Goal: Transaction & Acquisition: Purchase product/service

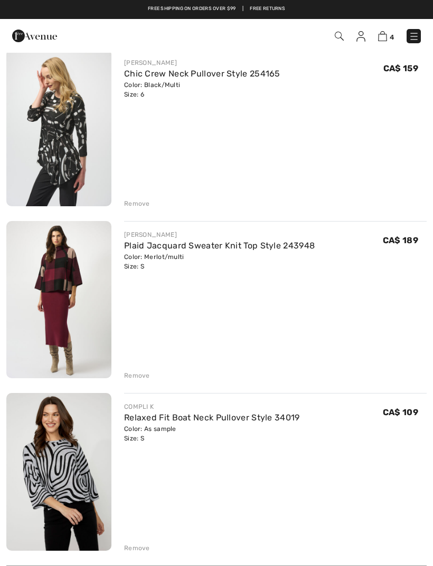
scroll to position [276, 0]
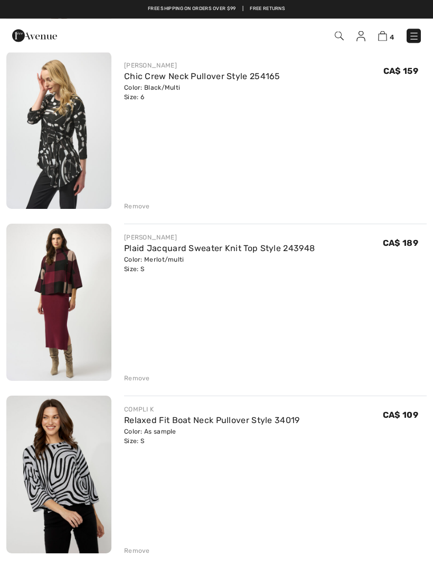
click at [215, 73] on link "Chic Crew Neck Pullover Style 254165" at bounding box center [202, 77] width 156 height 10
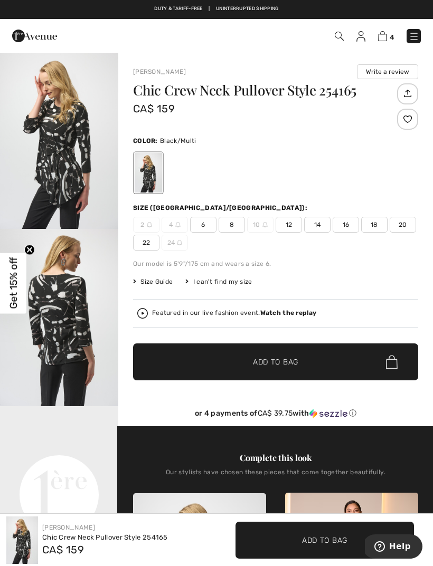
click at [65, 166] on img "1 / 4" at bounding box center [59, 140] width 118 height 177
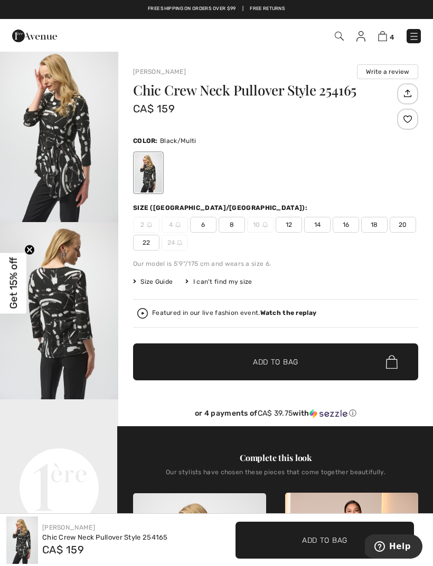
scroll to position [43, 0]
click at [74, 146] on img "1 / 4" at bounding box center [59, 133] width 118 height 177
click at [67, 459] on video "Your browser does not support the video tag." at bounding box center [59, 429] width 118 height 59
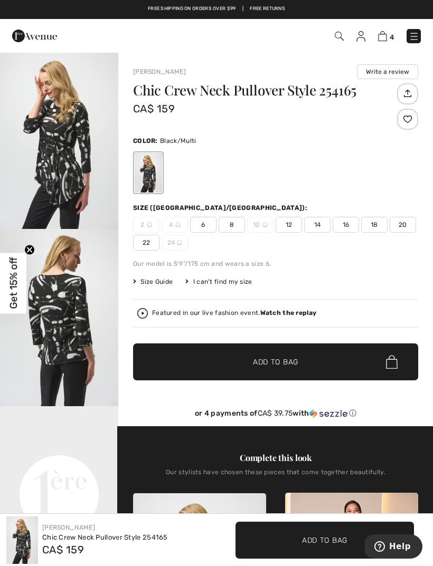
click at [386, 35] on img at bounding box center [382, 36] width 9 height 10
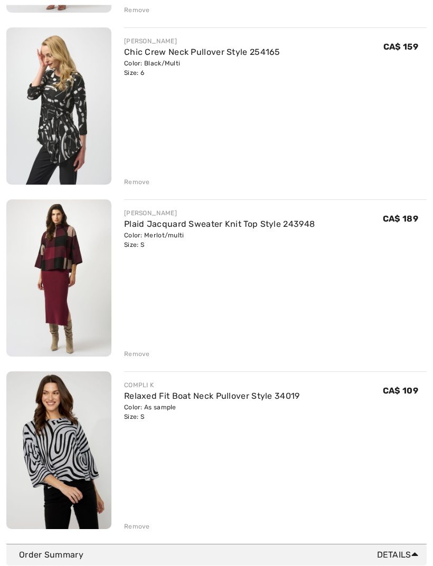
scroll to position [302, 0]
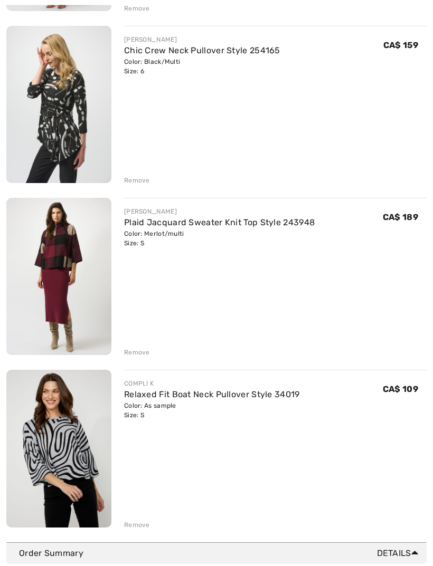
click at [164, 390] on link "Relaxed Fit Boat Neck Pullover Style 34019" at bounding box center [212, 395] width 176 height 10
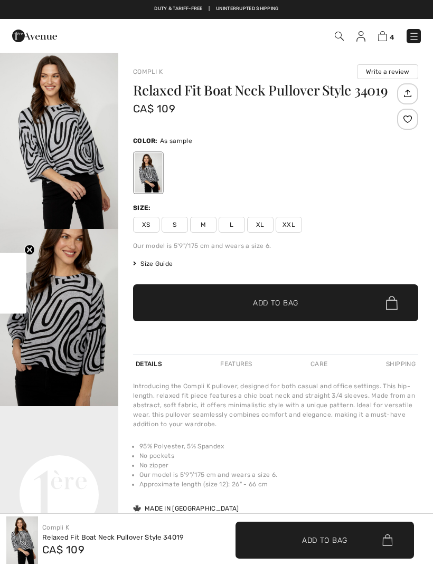
checkbox input "true"
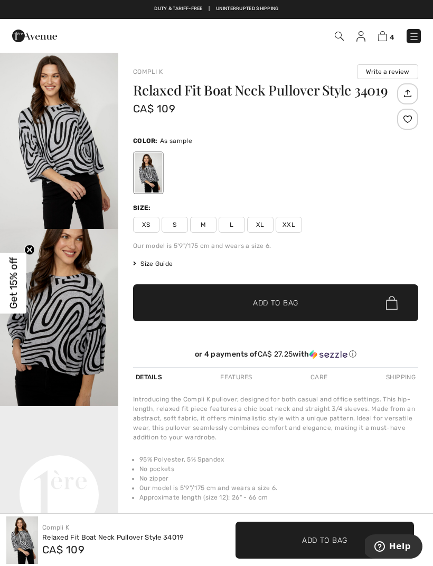
click at [63, 150] on img "1 / 4" at bounding box center [59, 140] width 118 height 177
click at [383, 41] on img at bounding box center [382, 36] width 9 height 10
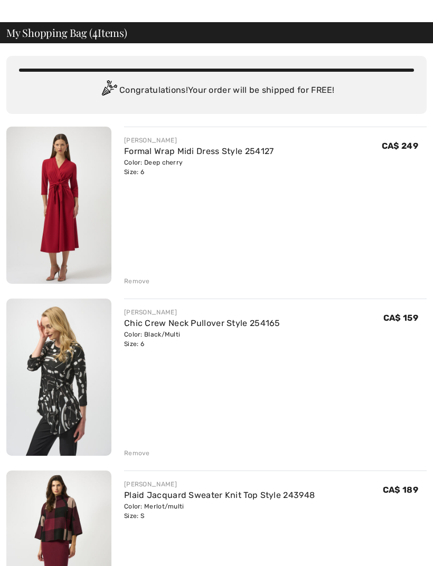
scroll to position [39, 0]
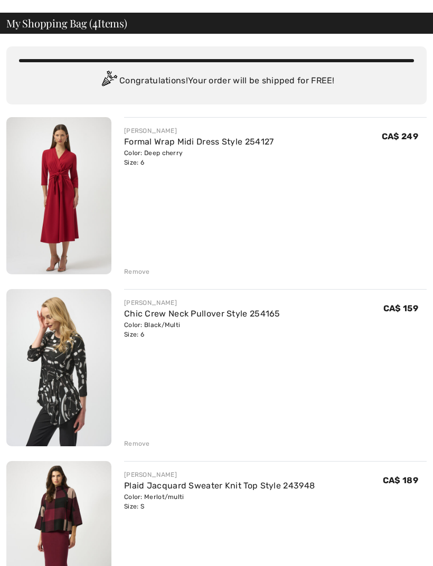
click at [48, 521] on img at bounding box center [58, 539] width 105 height 157
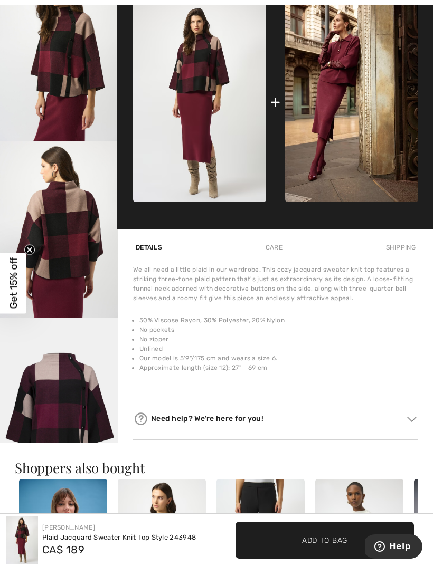
scroll to position [202, 0]
click at [13, 397] on img "5 / 5" at bounding box center [59, 407] width 118 height 177
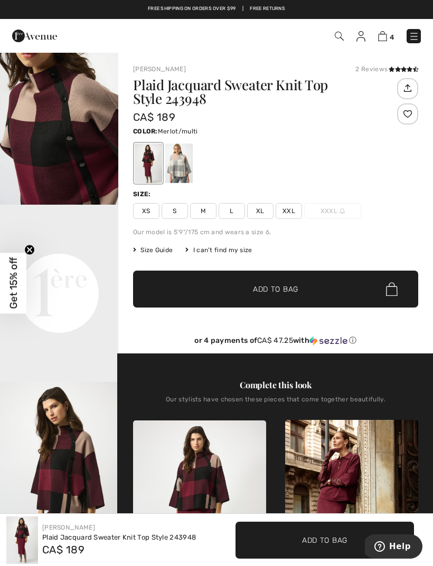
click at [336, 36] on img at bounding box center [339, 36] width 9 height 9
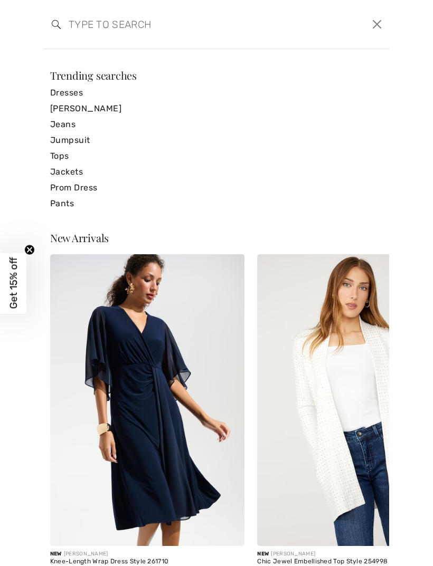
click at [106, 31] on input "search" at bounding box center [180, 24] width 238 height 32
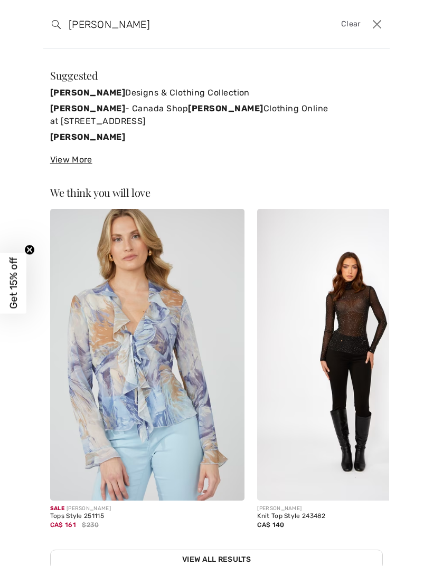
type input "[PERSON_NAME]"
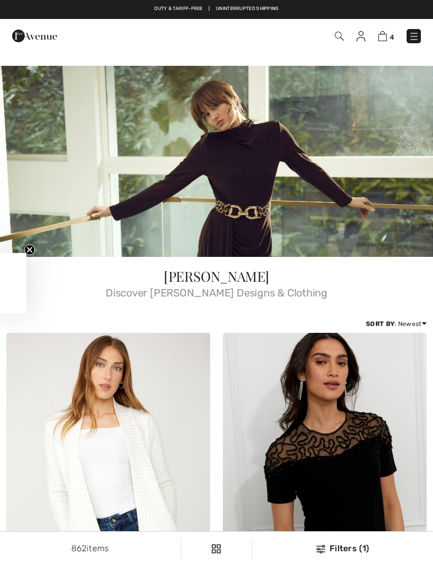
checkbox input "true"
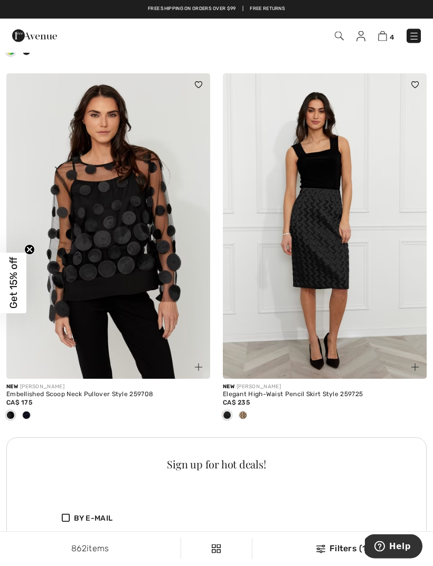
scroll to position [2013, 0]
click at [336, 284] on img at bounding box center [325, 226] width 204 height 306
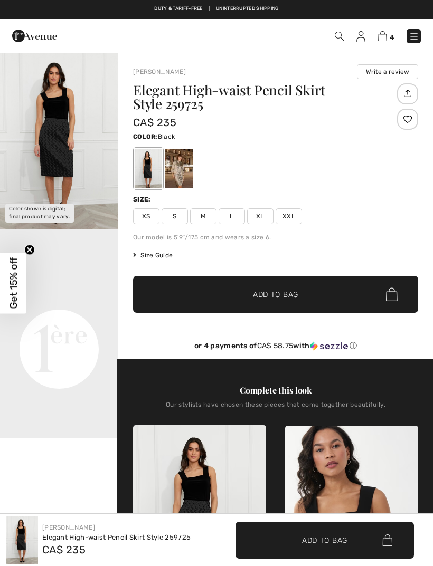
checkbox input "true"
click at [61, 151] on img "1 / 1" at bounding box center [59, 140] width 118 height 177
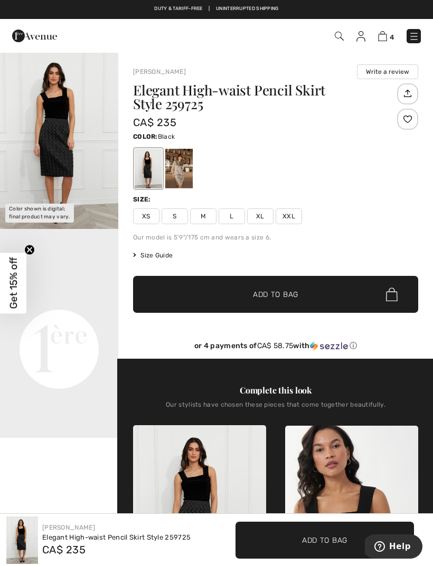
click at [67, 320] on video "Your browser does not support the video tag." at bounding box center [59, 290] width 118 height 59
click at [62, 320] on video "Your browser does not support the video tag." at bounding box center [59, 290] width 118 height 59
click at [66, 320] on video "Your browser does not support the video tag." at bounding box center [59, 290] width 118 height 59
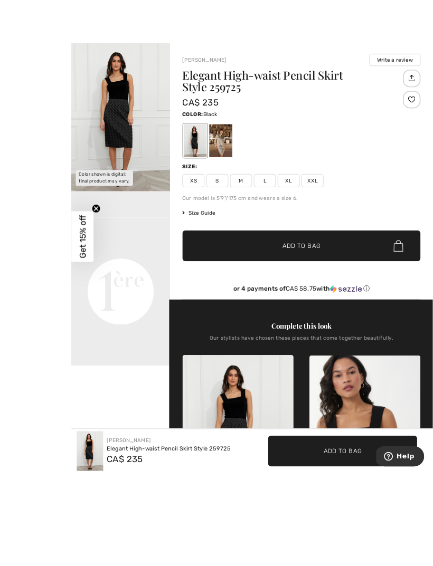
scroll to position [33, 0]
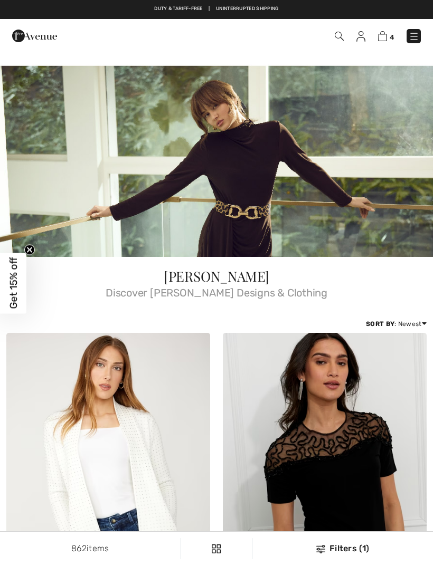
scroll to position [2047, 0]
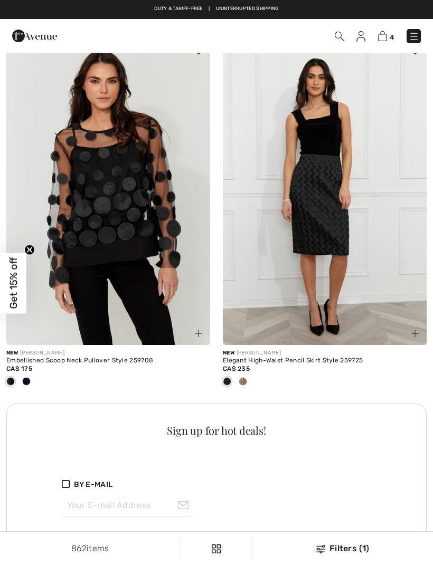
checkbox input "true"
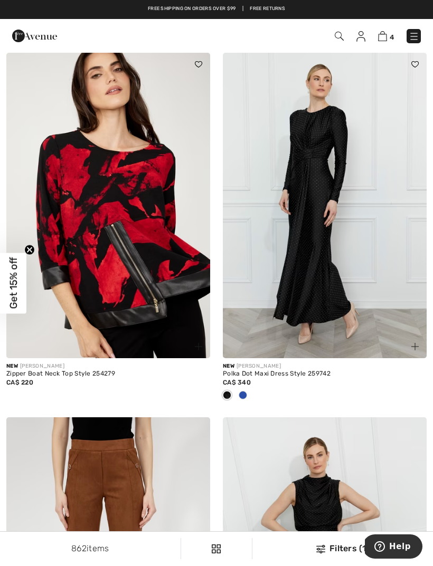
scroll to position [2675, 0]
click at [244, 394] on span at bounding box center [243, 396] width 8 height 8
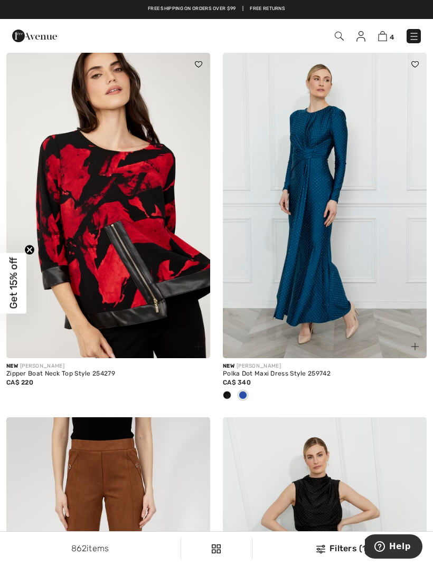
click at [360, 284] on img at bounding box center [325, 206] width 204 height 306
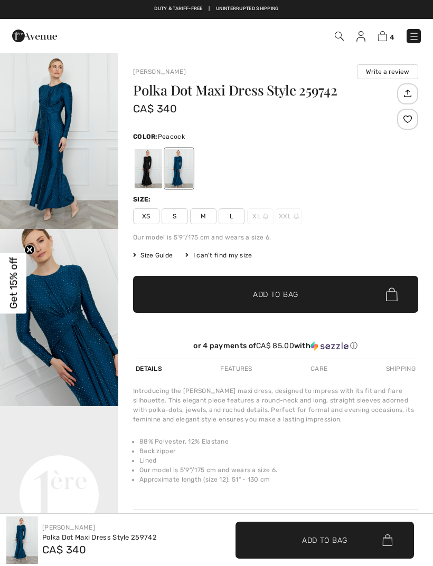
checkbox input "true"
click at [54, 159] on img "1 / 4" at bounding box center [59, 140] width 118 height 177
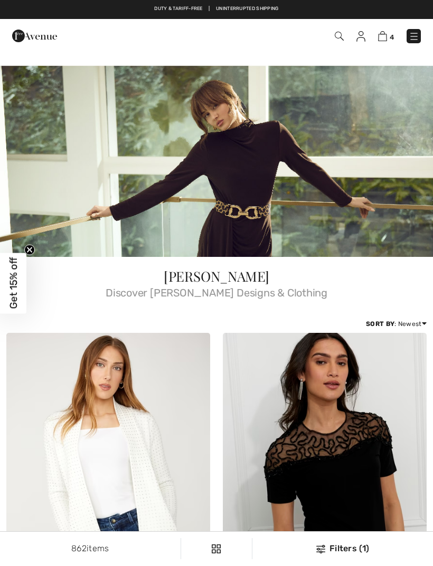
scroll to position [2709, 0]
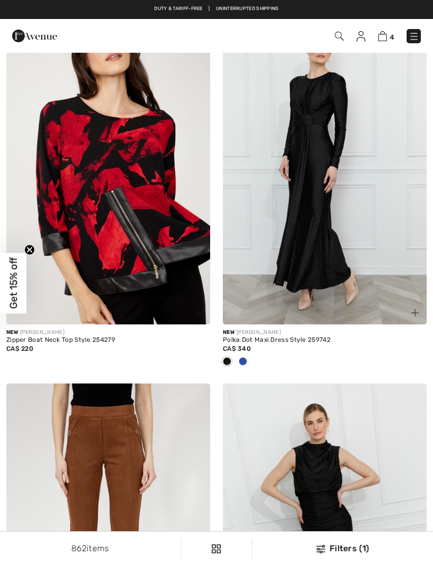
checkbox input "true"
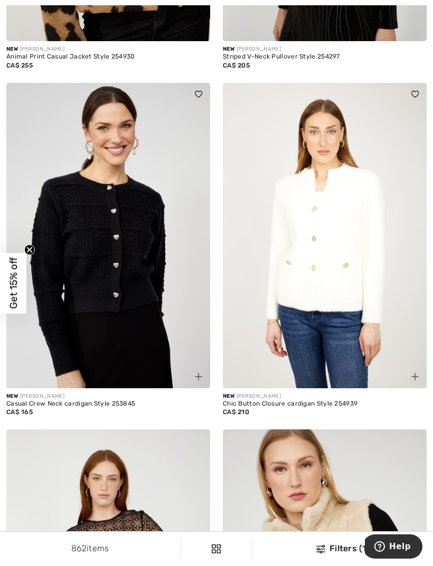
scroll to position [5531, 0]
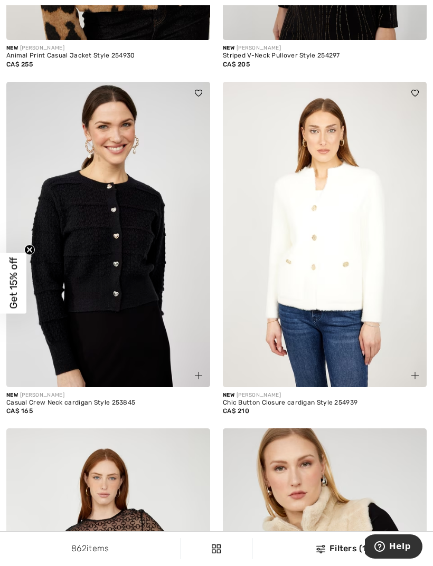
click at [404, 344] on img at bounding box center [325, 235] width 204 height 306
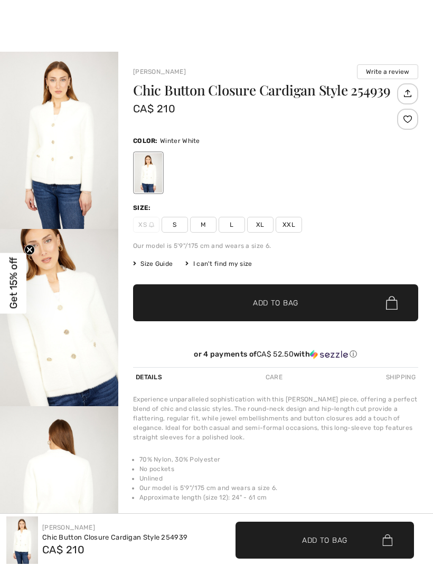
checkbox input "true"
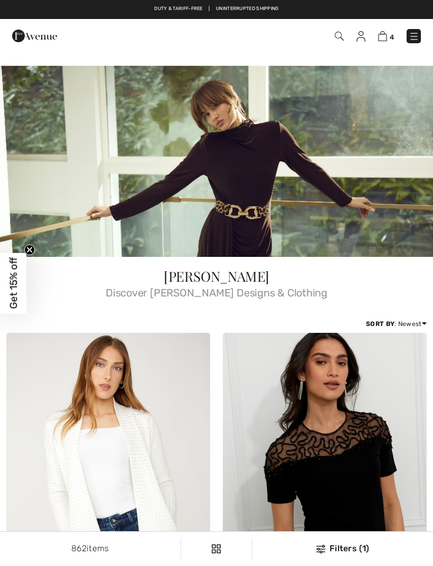
checkbox input "true"
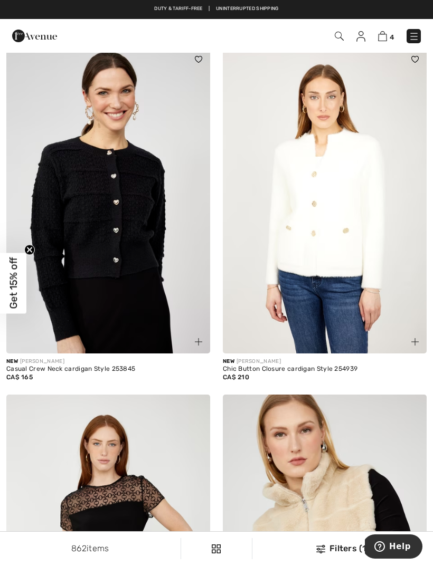
click at [121, 251] on img at bounding box center [108, 201] width 204 height 306
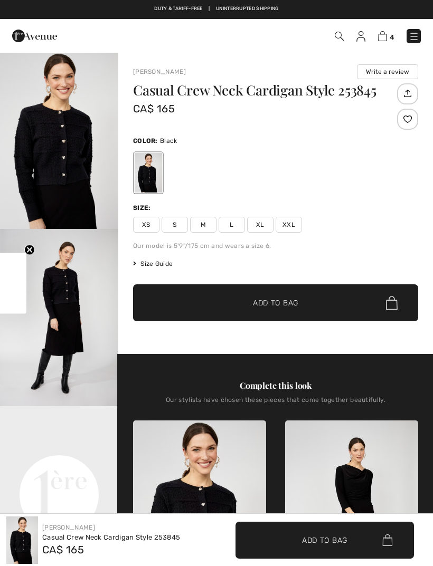
checkbox input "true"
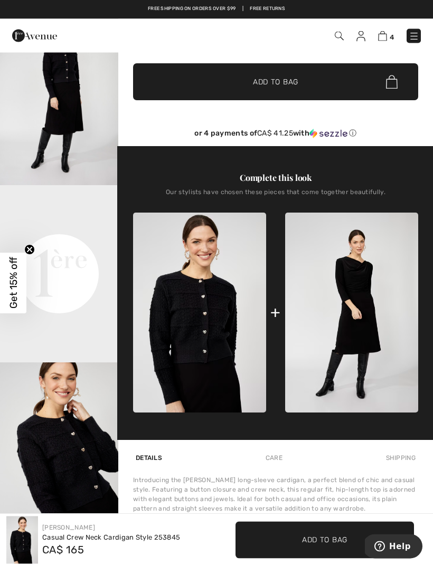
scroll to position [212, 0]
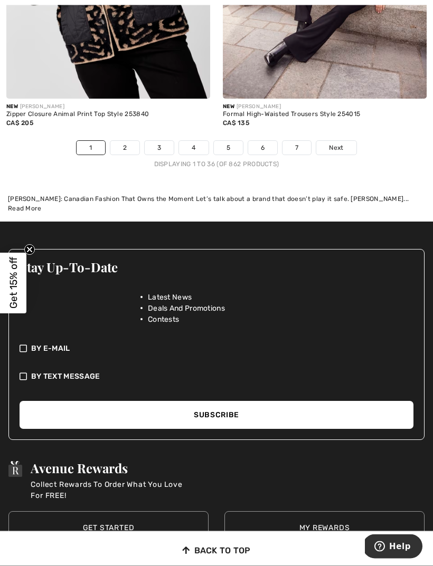
scroll to position [6879, 0]
click at [344, 144] on link "Next" at bounding box center [336, 148] width 40 height 14
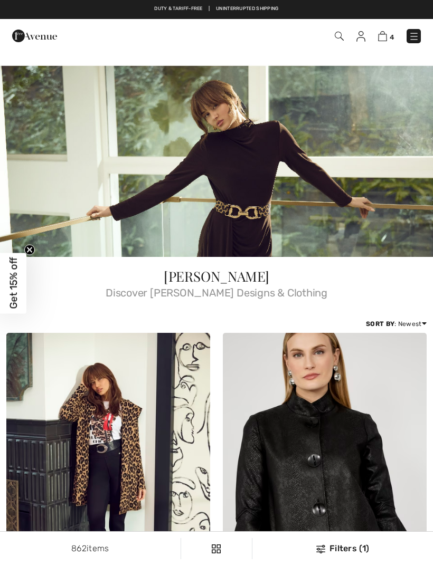
checkbox input "true"
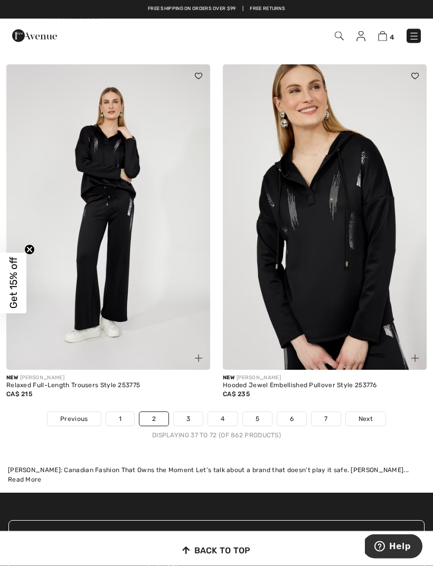
scroll to position [6572, 0]
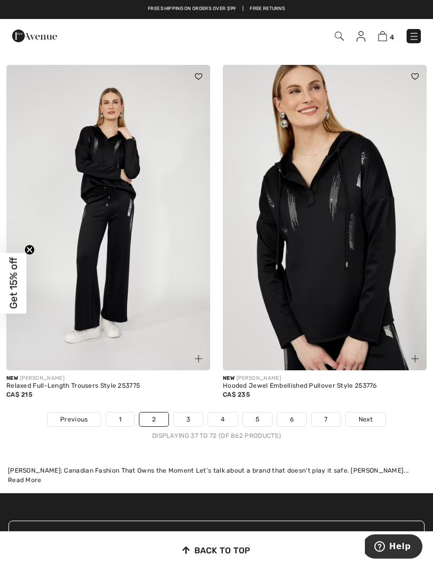
click at [373, 413] on link "Next" at bounding box center [366, 420] width 40 height 14
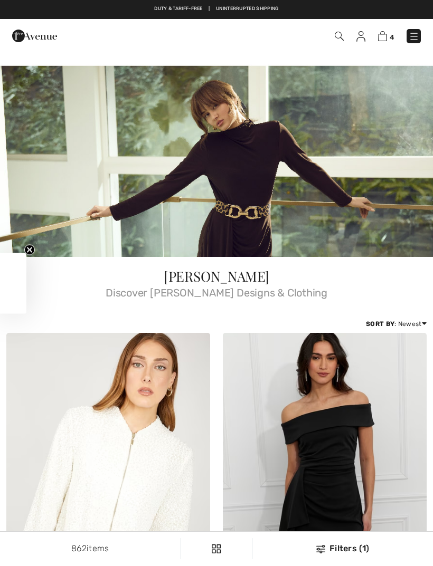
checkbox input "true"
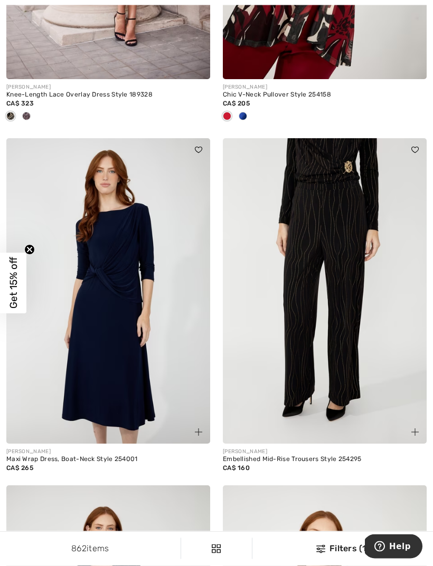
scroll to position [1291, 0]
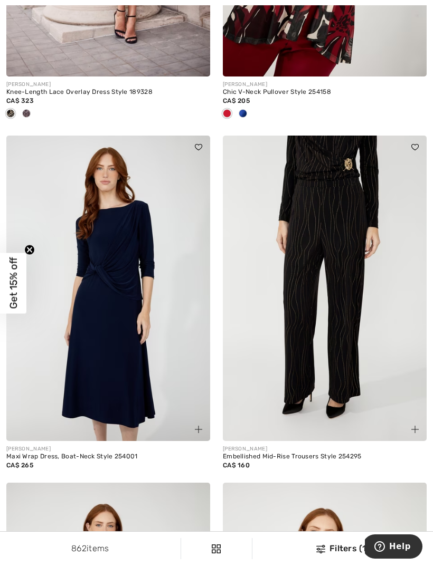
click at [111, 326] on img at bounding box center [108, 289] width 204 height 306
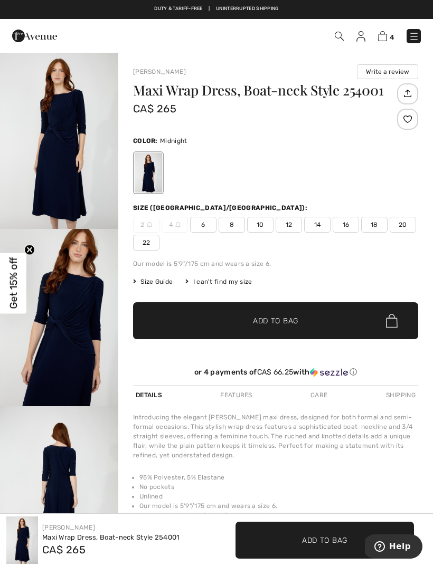
click at [58, 180] on img "1 / 4" at bounding box center [59, 140] width 118 height 177
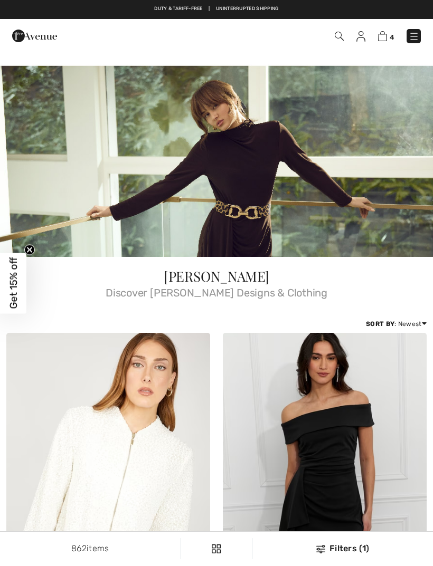
checkbox input "true"
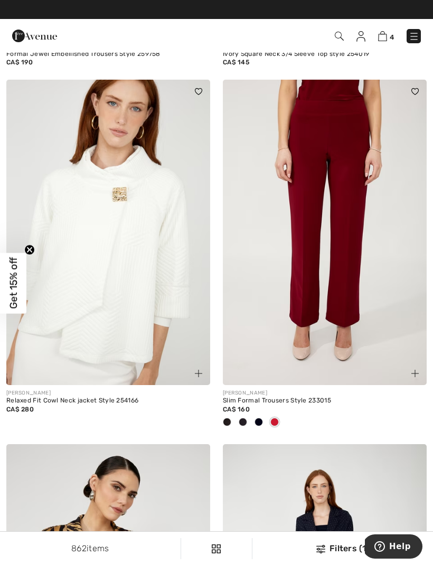
scroll to position [3360, 0]
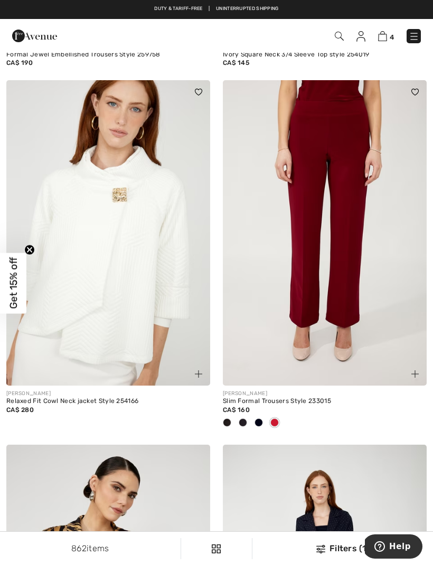
click at [339, 248] on img at bounding box center [325, 233] width 204 height 306
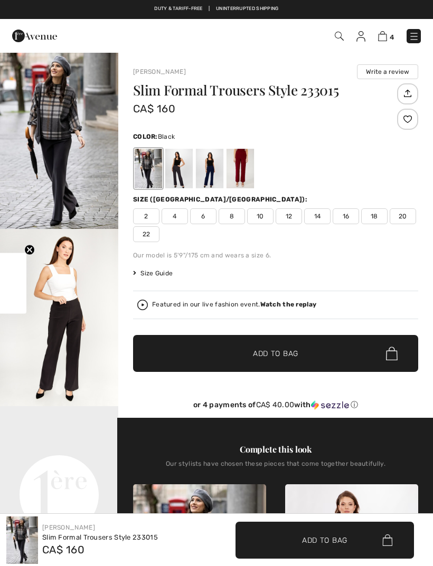
checkbox input "true"
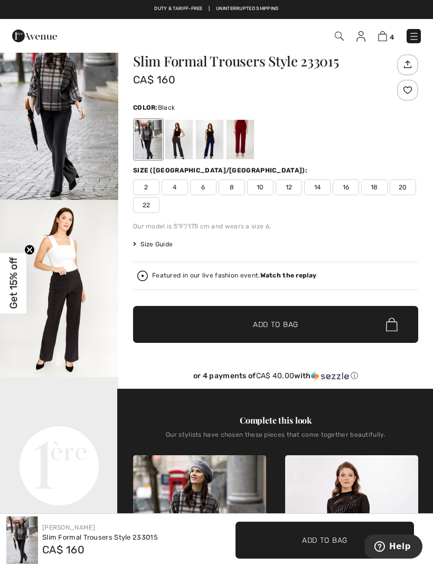
scroll to position [25, 0]
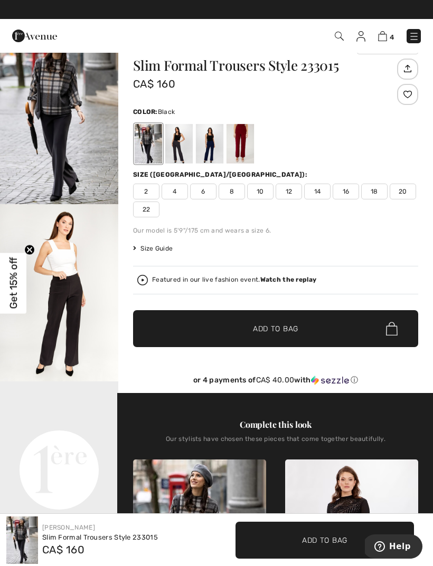
click at [63, 130] on img "1 / 5" at bounding box center [59, 115] width 118 height 177
click at [185, 156] on div at bounding box center [178, 144] width 27 height 40
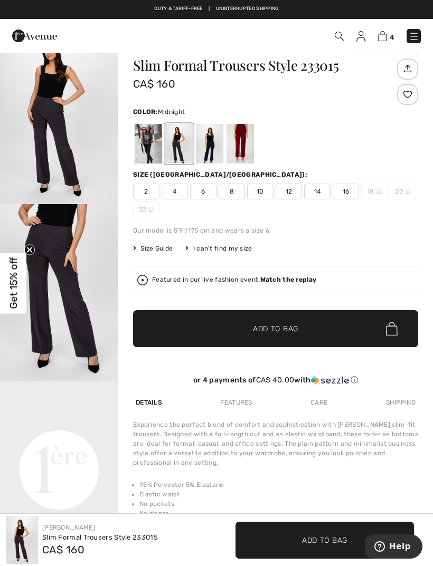
click at [213, 144] on div at bounding box center [209, 144] width 27 height 40
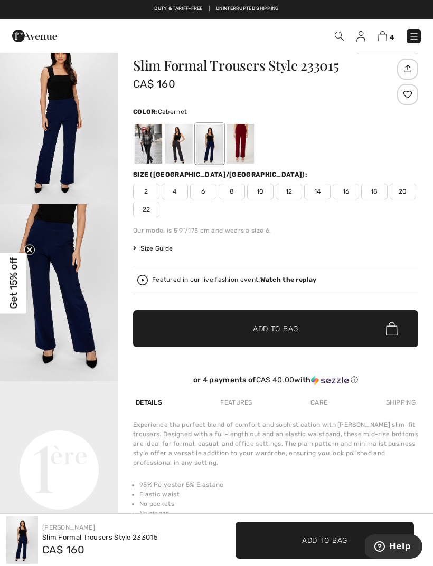
click at [244, 146] on div at bounding box center [239, 144] width 27 height 40
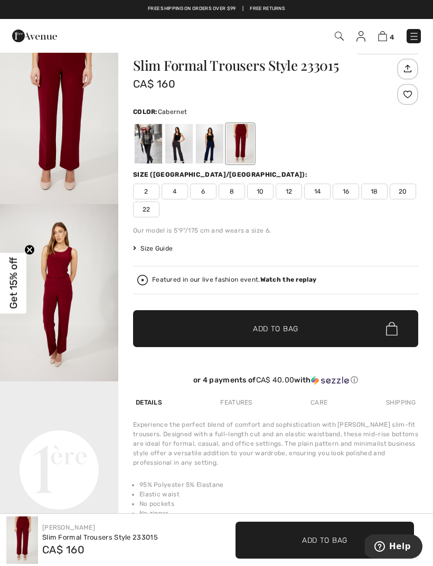
click at [70, 119] on img "1 / 4" at bounding box center [59, 115] width 118 height 177
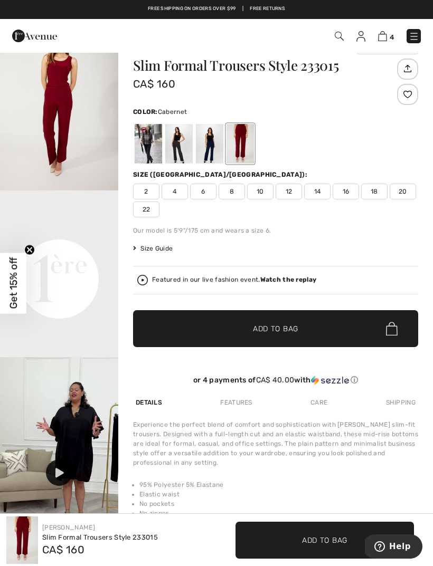
scroll to position [227, 0]
click at [59, 487] on img at bounding box center [59, 462] width 118 height 210
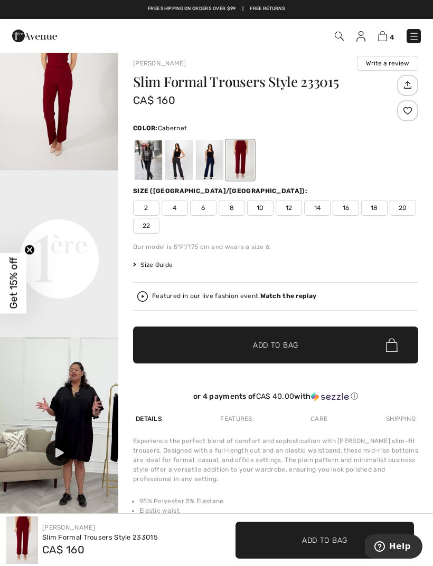
scroll to position [0, 0]
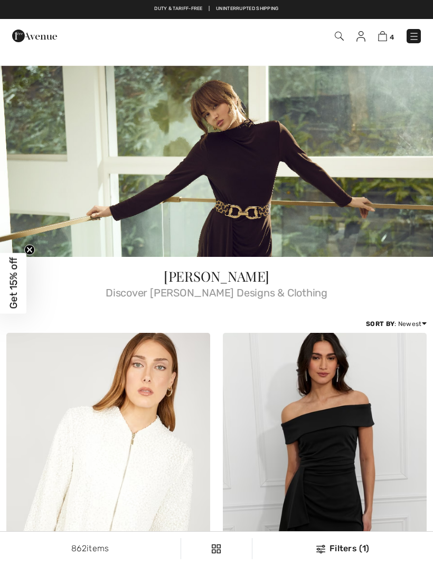
scroll to position [3393, 0]
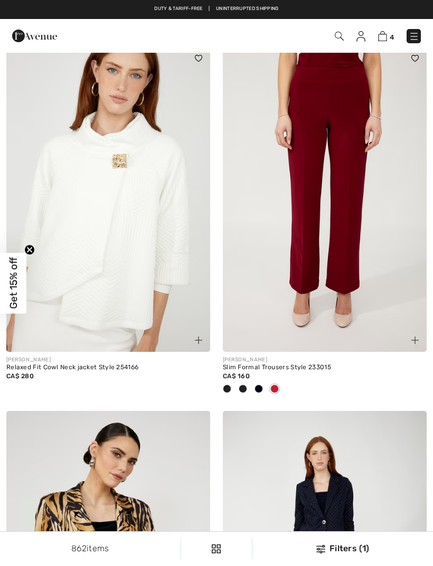
checkbox input "true"
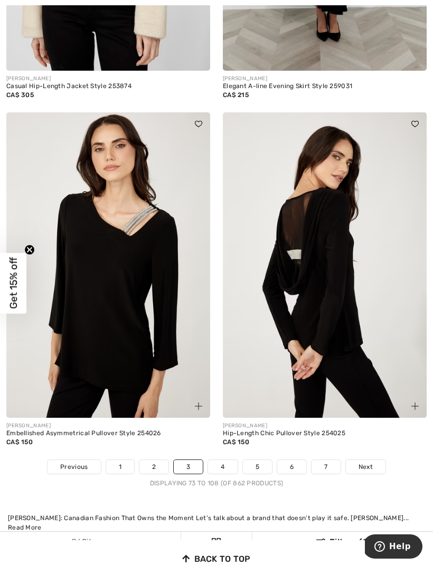
scroll to position [6562, 0]
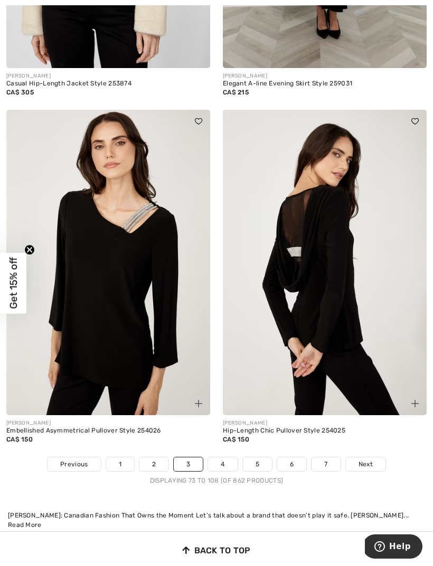
click at [378, 458] on link "Next" at bounding box center [366, 465] width 40 height 14
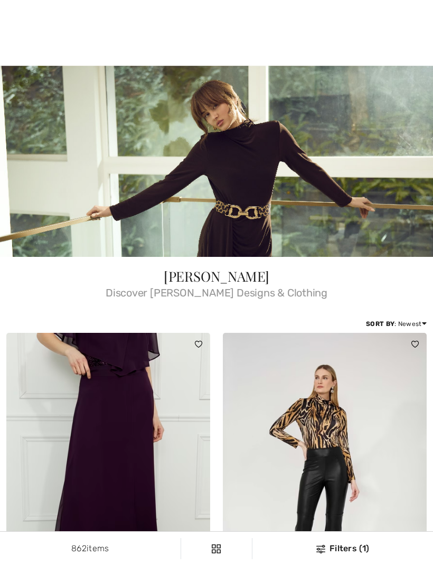
checkbox input "true"
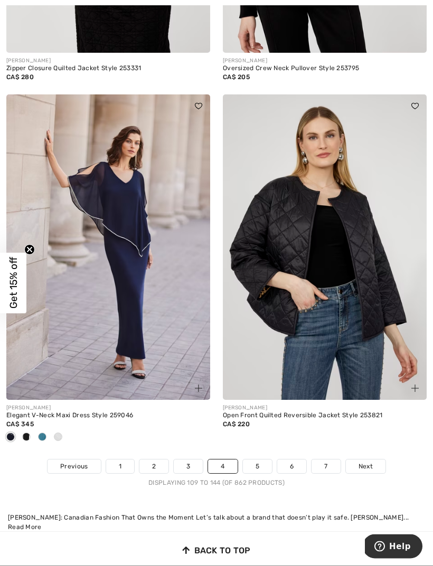
scroll to position [6562, 0]
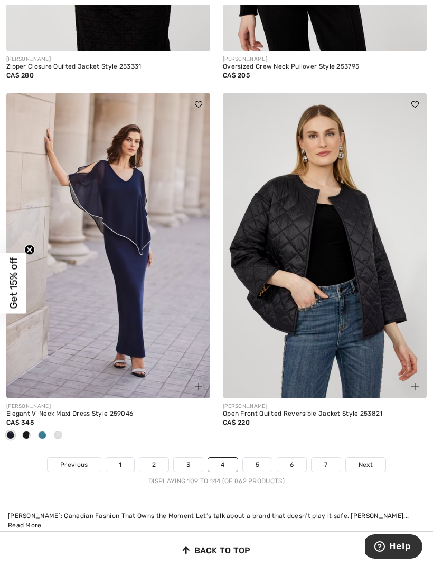
click at [381, 458] on link "Next" at bounding box center [366, 465] width 40 height 14
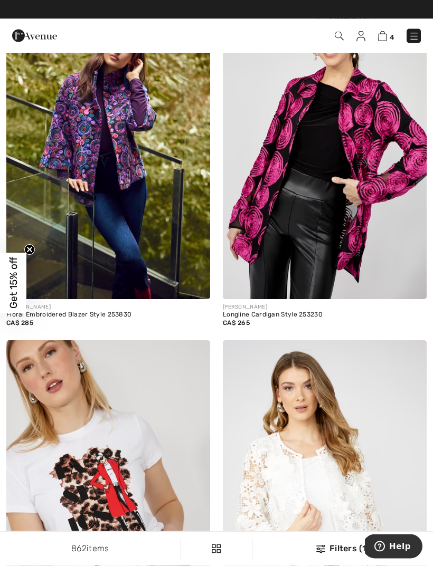
scroll to position [339, 0]
click at [125, 154] on img at bounding box center [108, 147] width 204 height 306
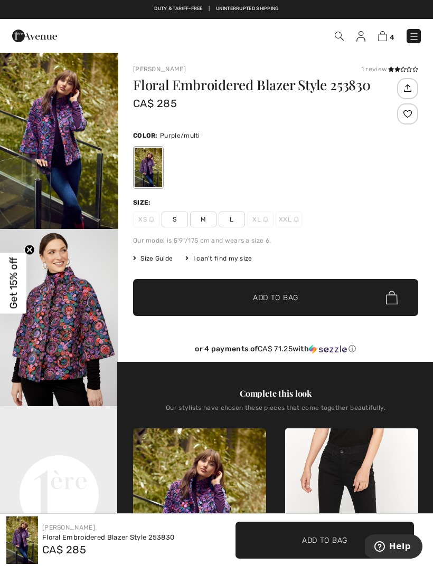
click at [61, 325] on img "2 / 5" at bounding box center [59, 317] width 118 height 177
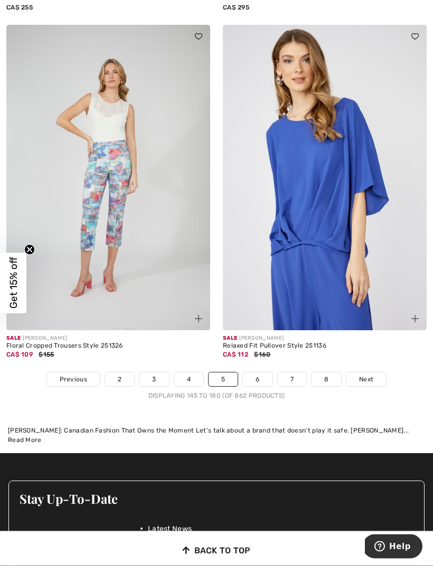
scroll to position [6595, 0]
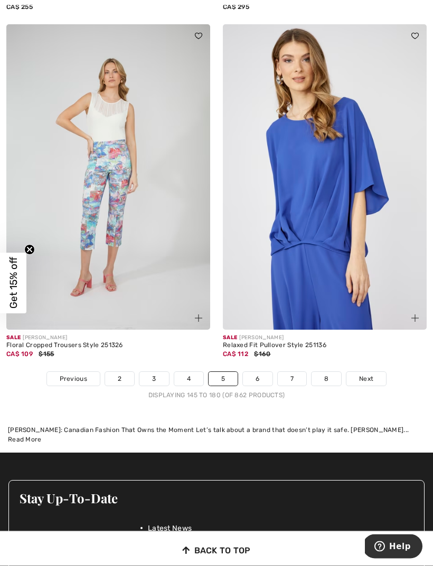
click at [372, 378] on link "Next" at bounding box center [366, 380] width 40 height 14
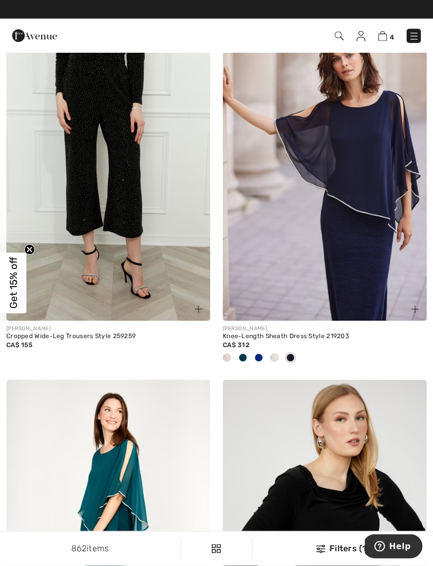
scroll to position [6257, 0]
click at [390, 33] on span "4" at bounding box center [392, 37] width 4 height 8
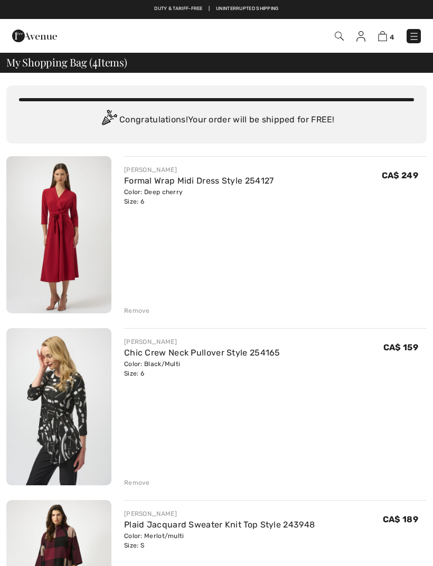
click at [145, 478] on div "Remove" at bounding box center [137, 483] width 26 height 10
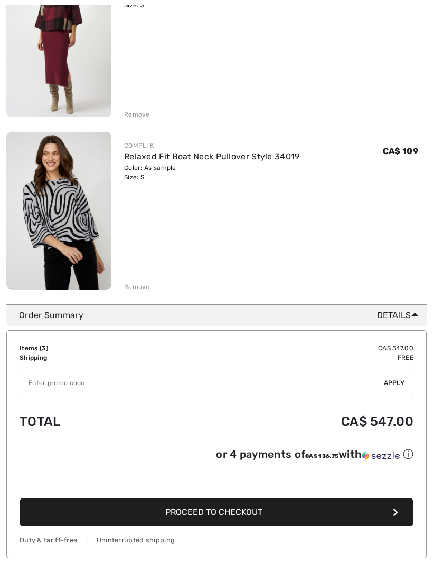
scroll to position [369, 0]
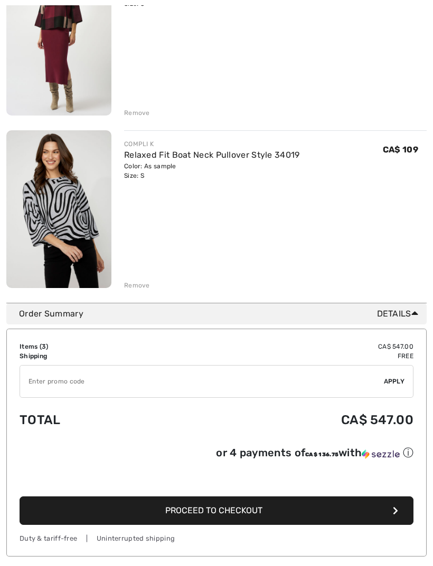
click at [59, 373] on input "TEXT" at bounding box center [202, 382] width 364 height 32
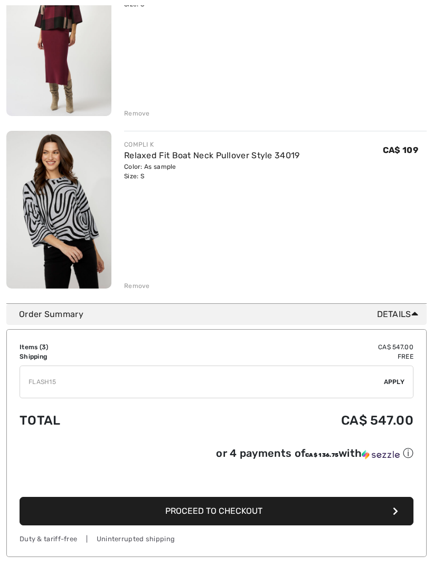
type input "FLASH15"
click at [396, 386] on span "Apply" at bounding box center [394, 382] width 21 height 10
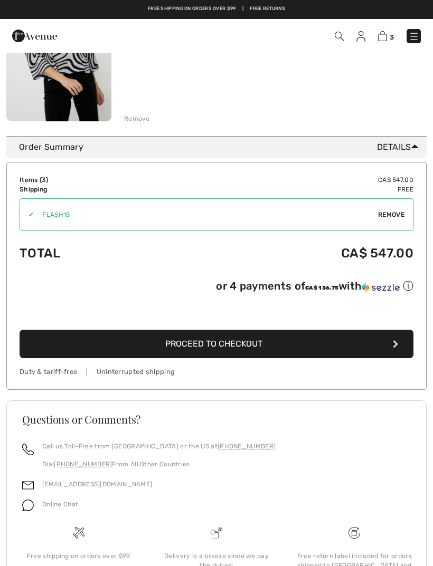
scroll to position [536, 0]
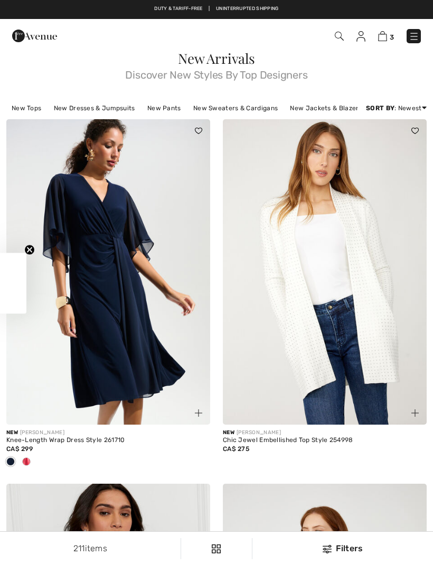
checkbox input "true"
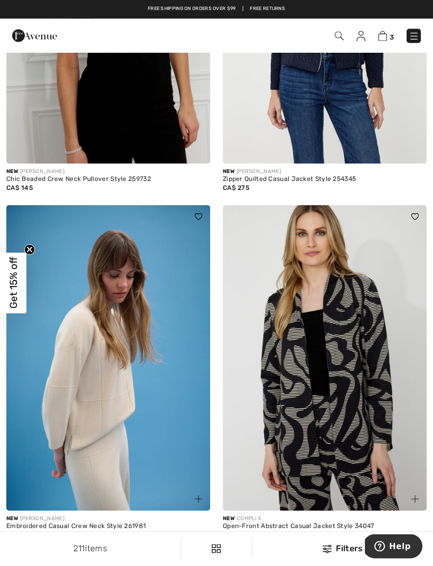
scroll to position [625, 0]
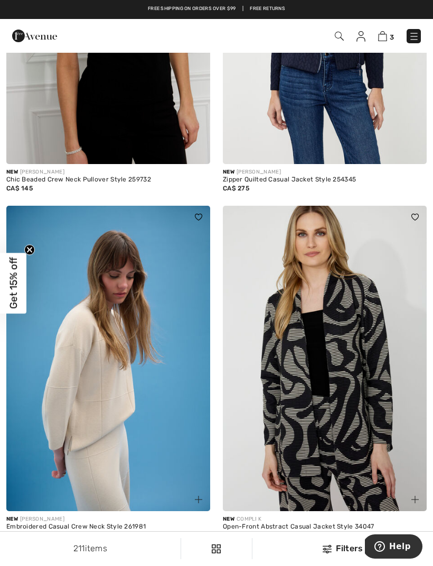
click at [32, 547] on div at bounding box center [26, 548] width 16 height 17
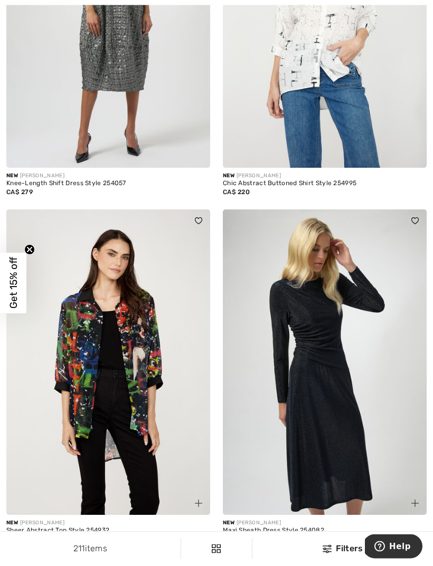
scroll to position [3382, 0]
click at [242, 549] on span at bounding box center [243, 551] width 8 height 8
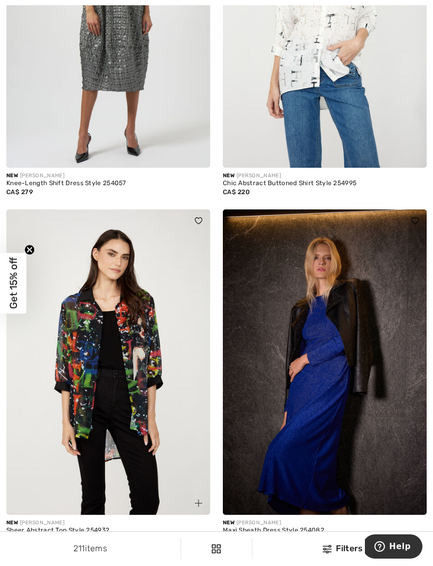
click at [262, 547] on span at bounding box center [258, 551] width 8 height 8
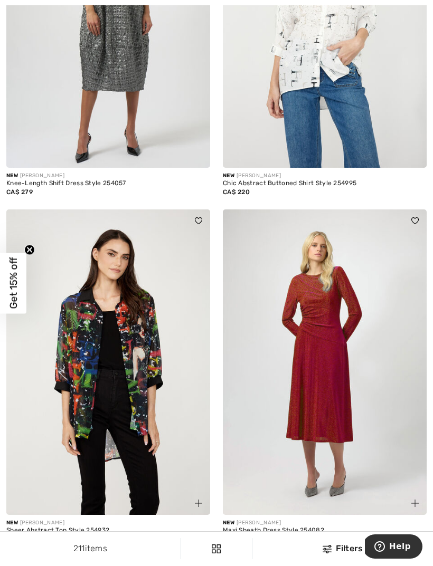
click at [333, 337] on img at bounding box center [325, 363] width 204 height 306
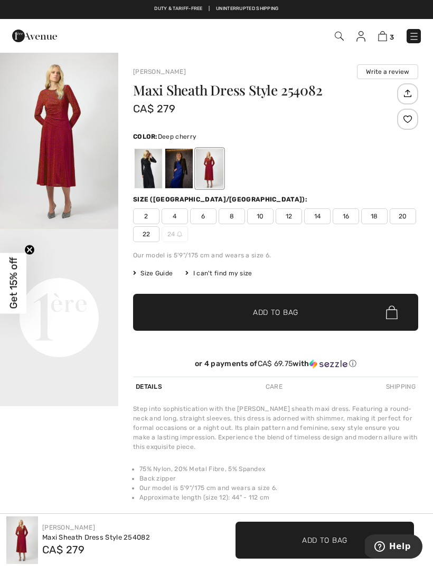
click at [77, 139] on img "1 / 1" at bounding box center [59, 140] width 118 height 177
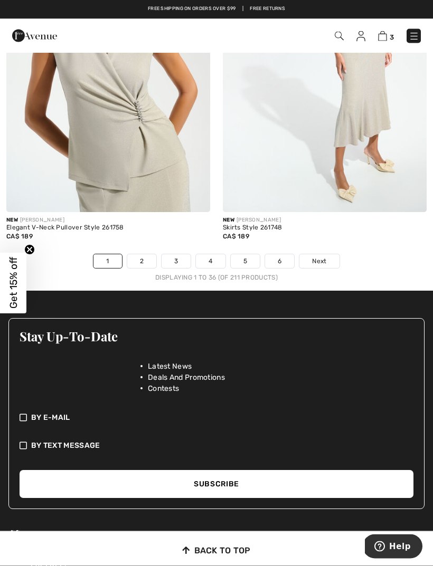
scroll to position [6576, 0]
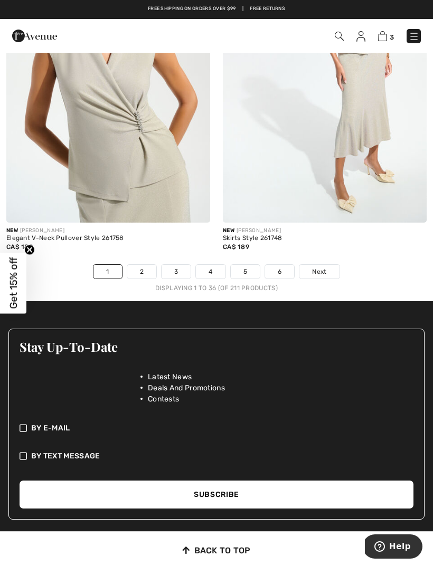
click at [142, 265] on link "2" at bounding box center [141, 272] width 29 height 14
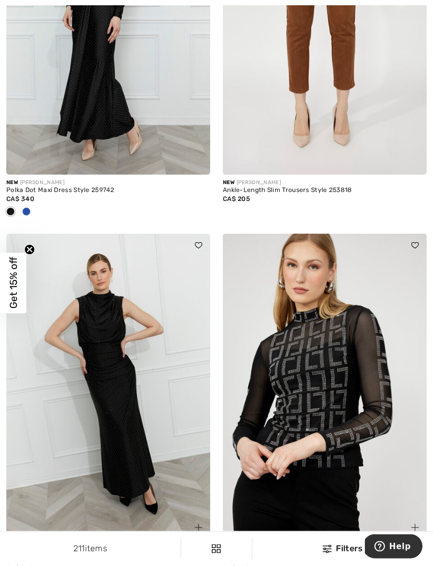
scroll to position [1691, 0]
click at [21, 226] on div "New FRANK LYMAN Polka Dot Maxi Dress Style 259742 CA$ 340" at bounding box center [108, 204] width 204 height 59
click at [29, 215] on div at bounding box center [26, 212] width 16 height 17
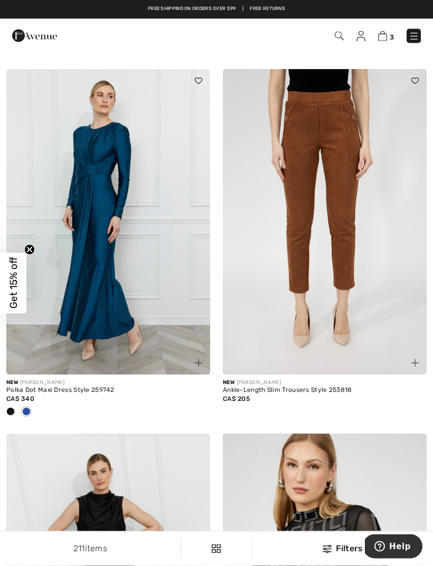
scroll to position [1491, 0]
click at [89, 177] on img at bounding box center [108, 222] width 204 height 306
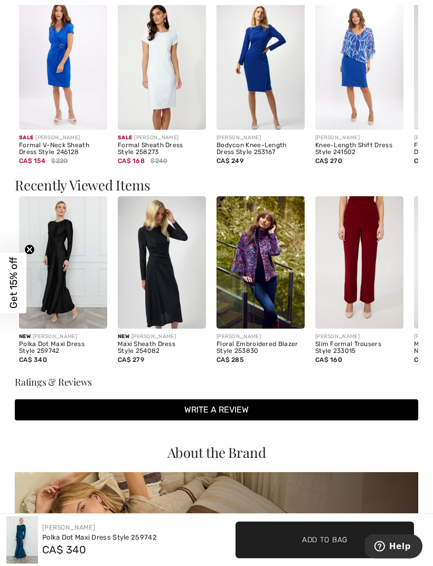
scroll to position [793, 0]
